Goal: Navigation & Orientation: Find specific page/section

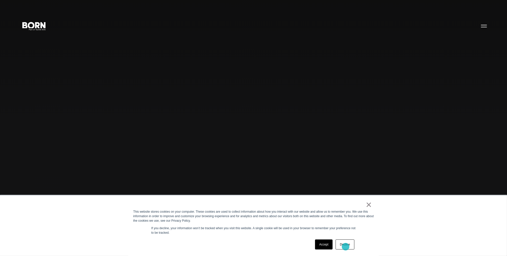
click at [346, 247] on link "Decline" at bounding box center [345, 245] width 19 height 10
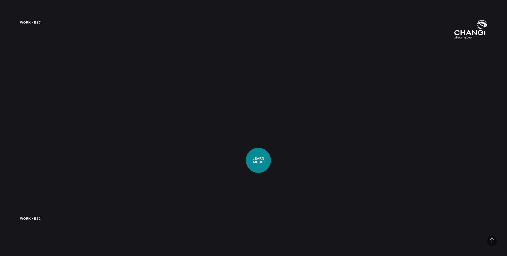
scroll to position [1096, 0]
click at [254, 91] on div "Work・B2C Enabling World-Class Omnichannel Experiences Learn how we implemented …" at bounding box center [253, 128] width 507 height 256
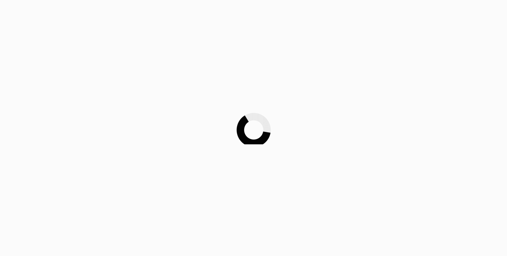
scroll to position [1096, 0]
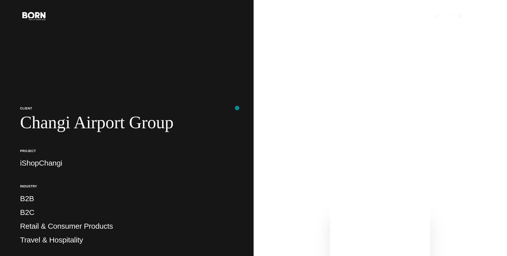
scroll to position [110, 0]
